Goal: Find specific page/section: Find specific page/section

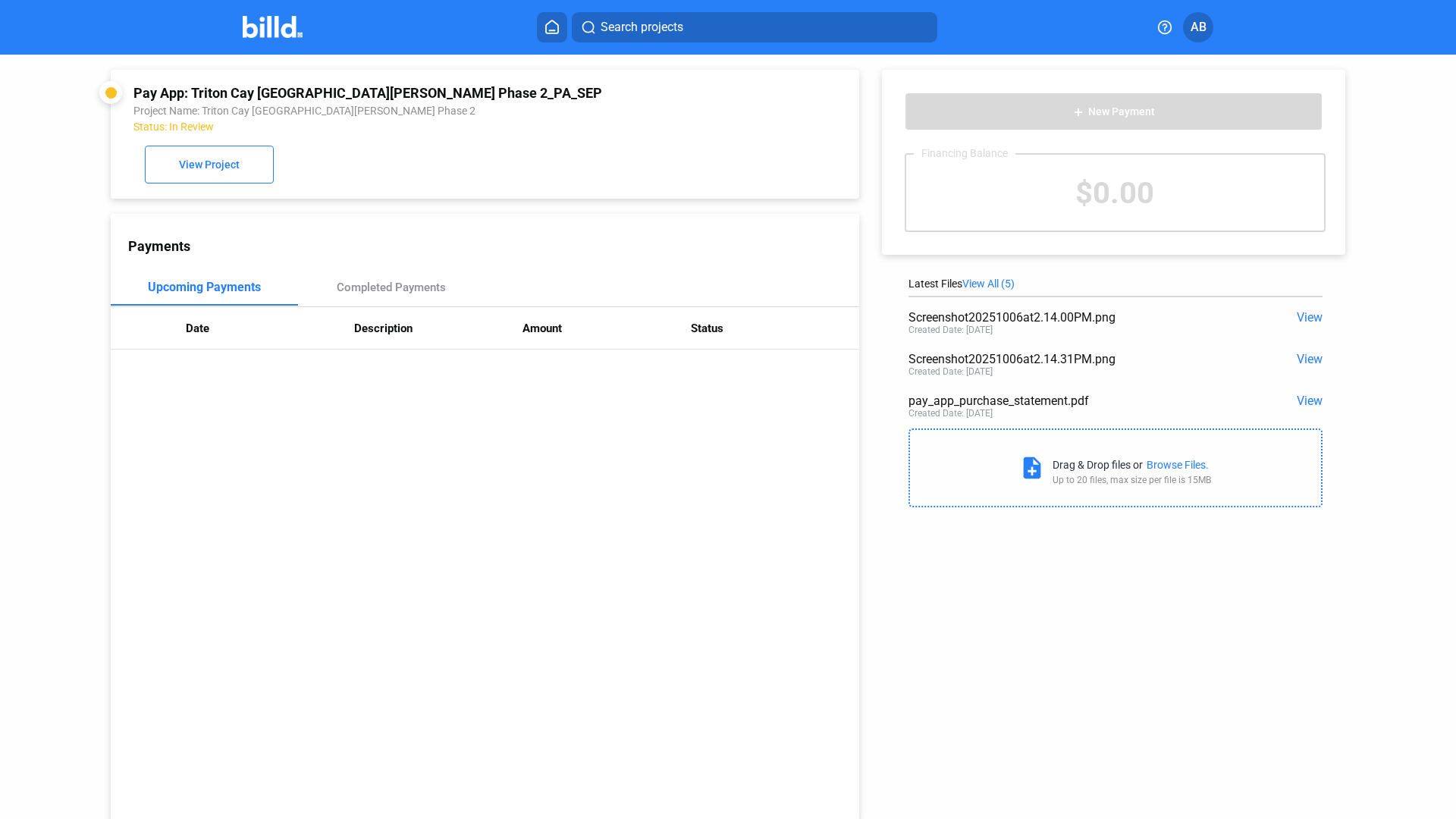
click at [275, 35] on img at bounding box center [273, 27] width 60 height 22
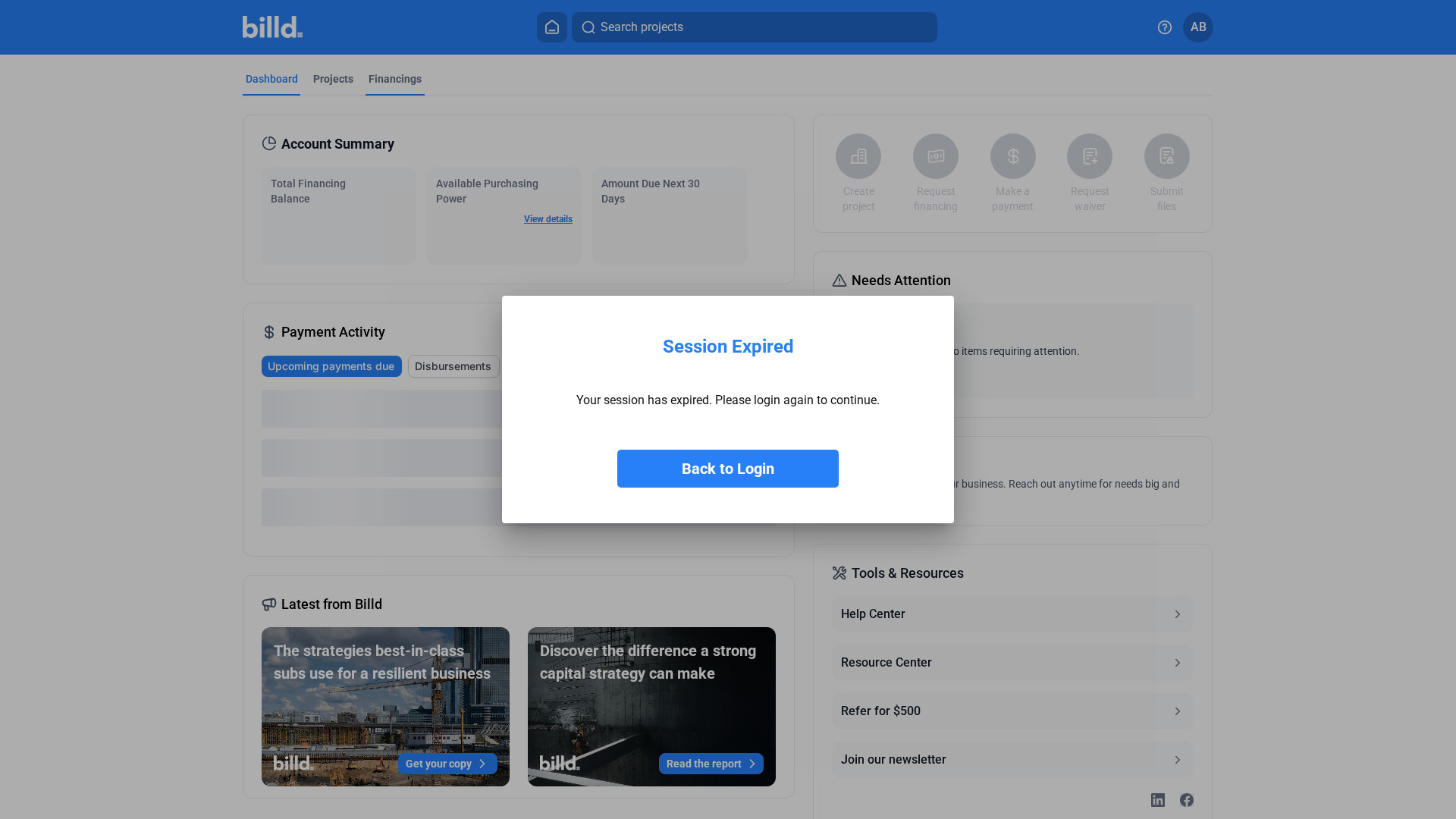
click at [382, 82] on div at bounding box center [728, 410] width 1456 height 819
click at [774, 460] on button "Back to Login" at bounding box center [728, 469] width 221 height 38
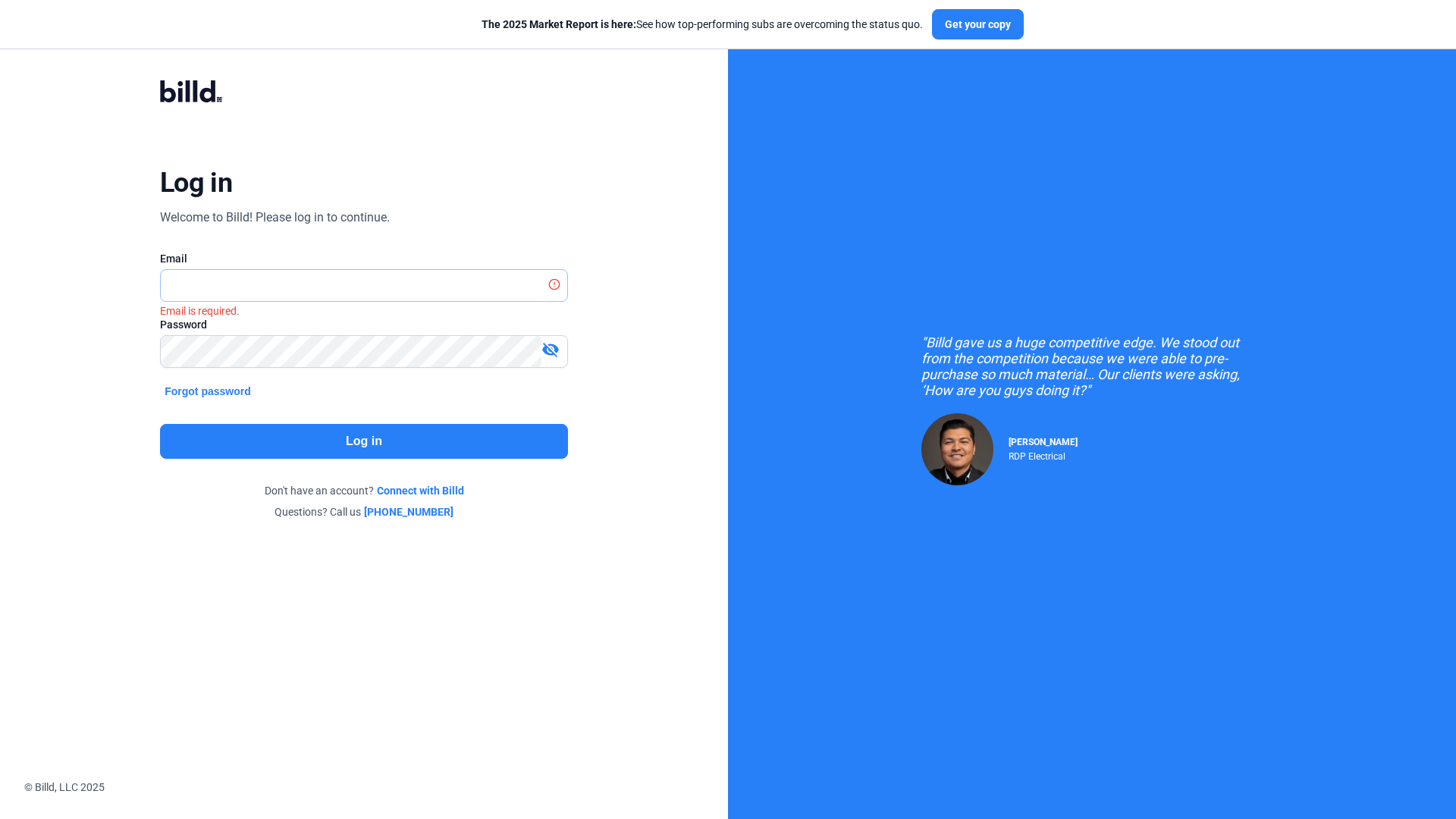
type input "[PERSON_NAME][EMAIL_ADDRESS][DOMAIN_NAME]"
click at [285, 478] on div "Log in Welcome to Billd! Please log in to continue. Email [PERSON_NAME][EMAIL_A…" at bounding box center [364, 300] width 524 height 498
click at [310, 442] on button "Log in" at bounding box center [364, 441] width 408 height 35
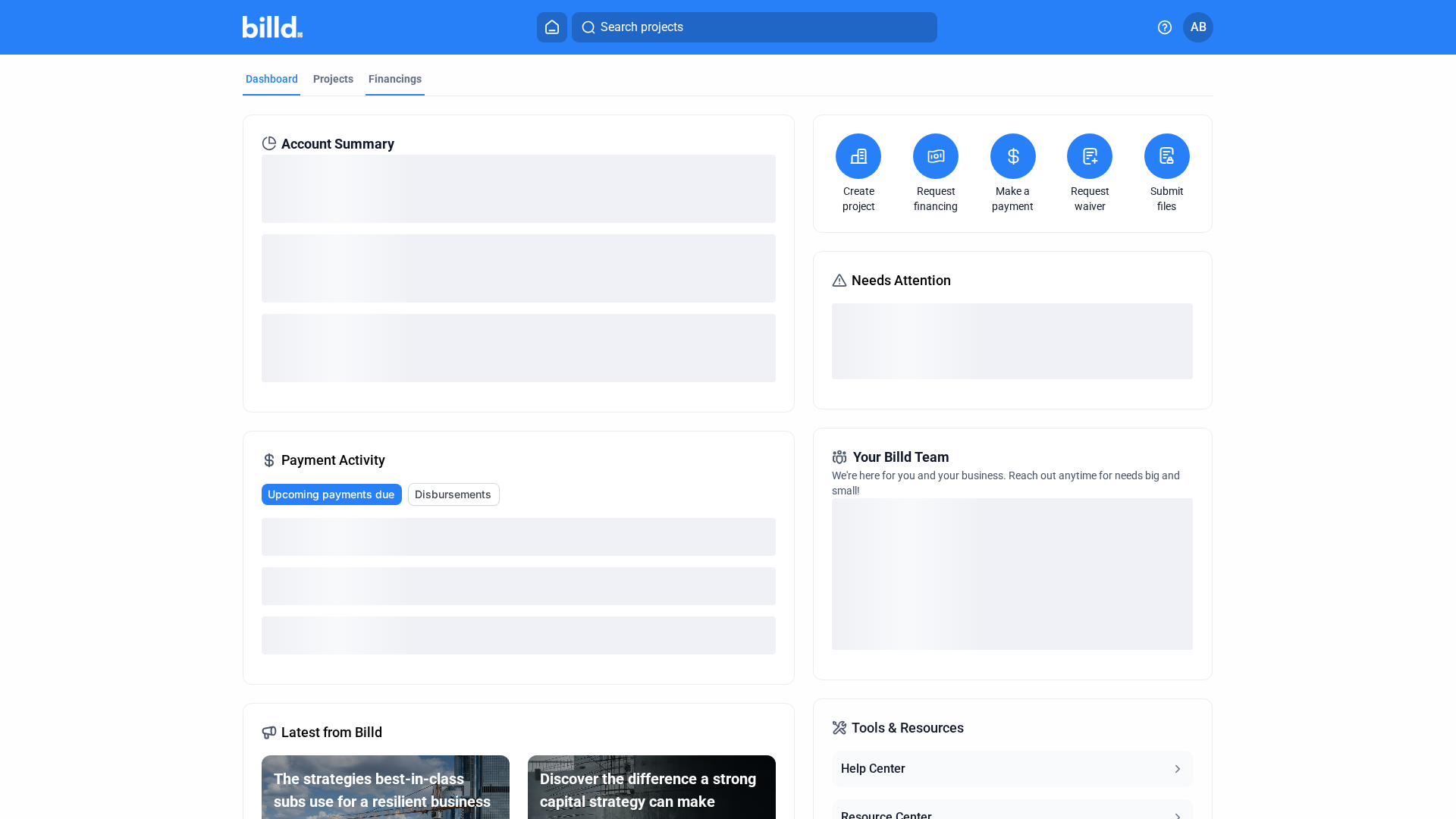
click at [380, 81] on div "Financings" at bounding box center [394, 79] width 53 height 15
